Goal: Check status: Check status

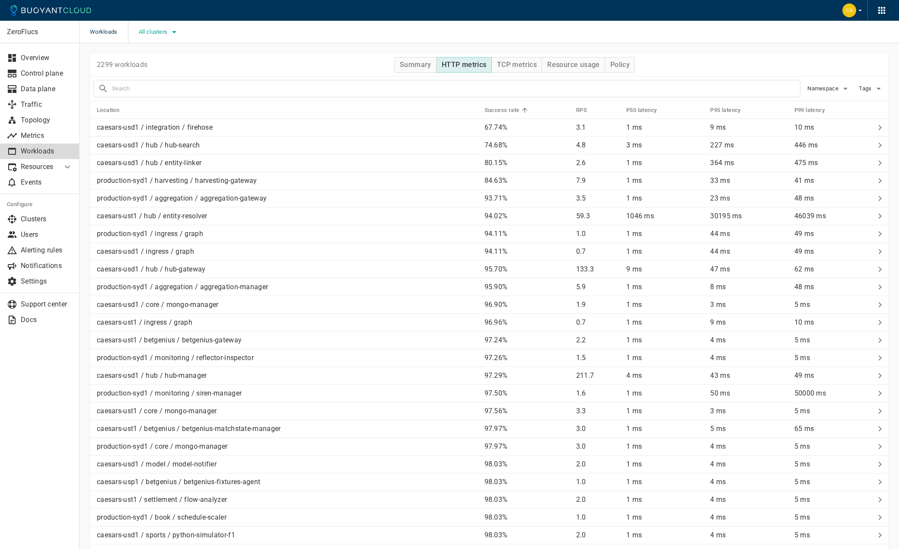
click at [161, 33] on span "All clusters" at bounding box center [154, 32] width 31 height 7
click at [170, 93] on span "production-syd1" at bounding box center [184, 93] width 51 height 9
click at [155, 93] on input "production-syd1" at bounding box center [150, 93] width 10 height 10
checkbox input "true"
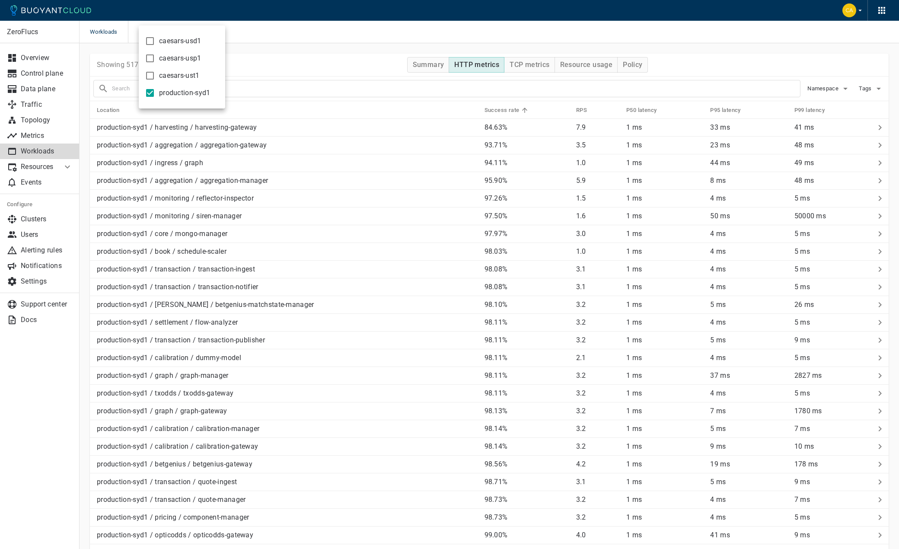
click at [314, 50] on div at bounding box center [449, 274] width 899 height 549
click at [194, 92] on input "text" at bounding box center [456, 89] width 688 height 12
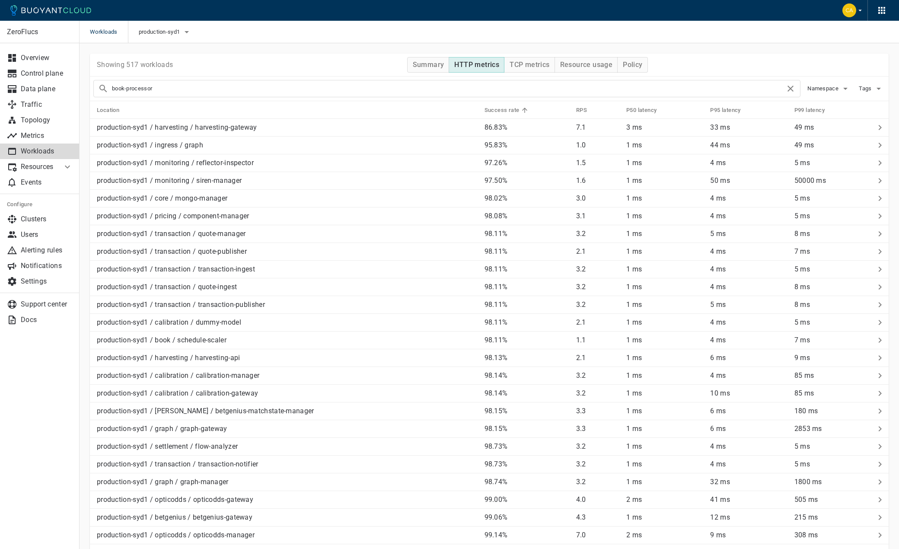
type input "book-processor"
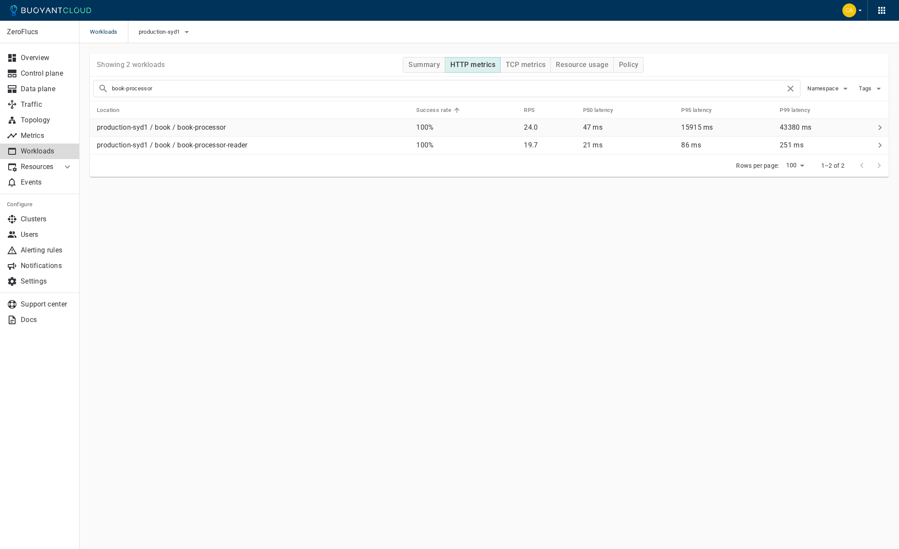
click at [196, 128] on p "production-syd1 / book / book-processor" at bounding box center [161, 127] width 129 height 9
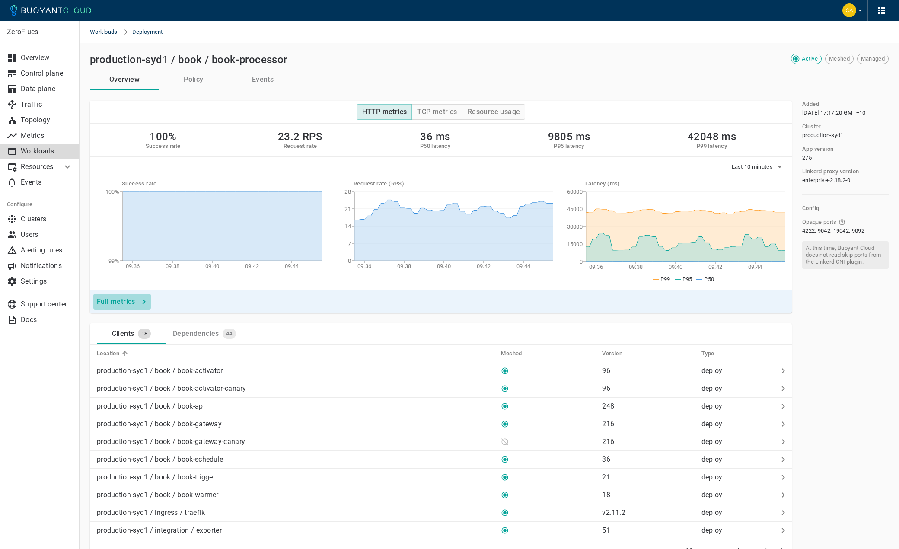
click at [135, 301] on button "Full metrics" at bounding box center [121, 302] width 57 height 16
